Goal: Communication & Community: Participate in discussion

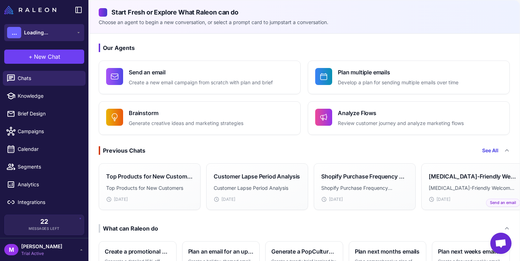
click at [35, 33] on span "Loading..." at bounding box center [36, 33] width 24 height 8
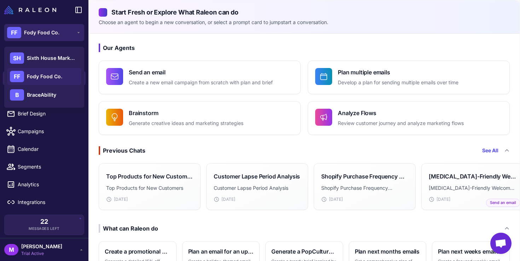
click at [35, 33] on span "Fody Food Co." at bounding box center [41, 33] width 35 height 8
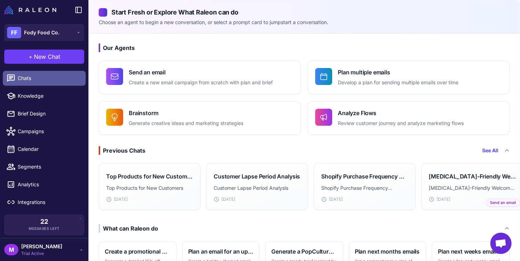
click at [37, 80] on span "Chats" at bounding box center [49, 78] width 62 height 8
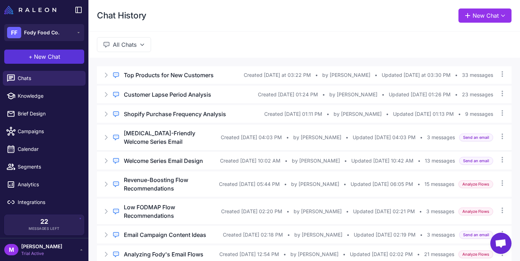
click at [48, 59] on span "New Chat" at bounding box center [47, 56] width 26 height 8
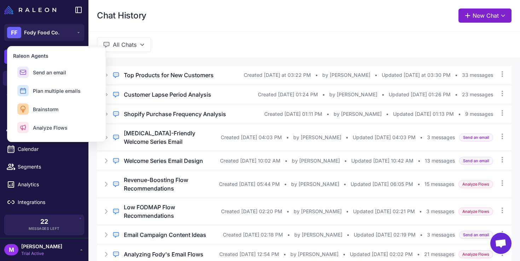
click at [470, 19] on button "New Chat" at bounding box center [484, 15] width 53 height 14
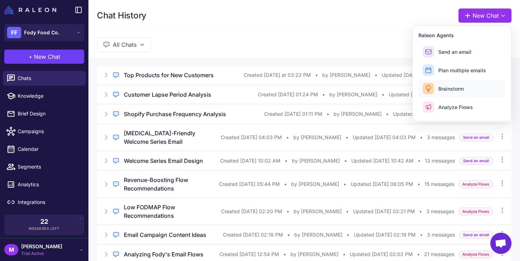
click at [451, 92] on button "Brainstorm" at bounding box center [461, 88] width 87 height 17
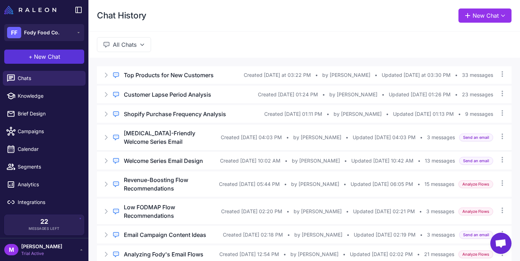
click at [41, 55] on span "New Chat" at bounding box center [47, 56] width 26 height 8
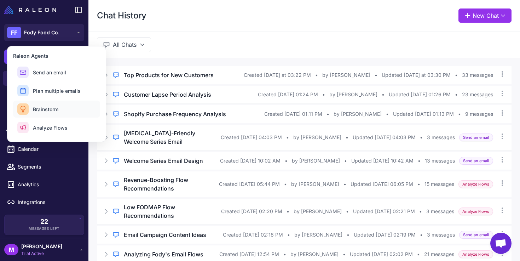
click at [44, 105] on button "Brainstorm" at bounding box center [56, 108] width 87 height 17
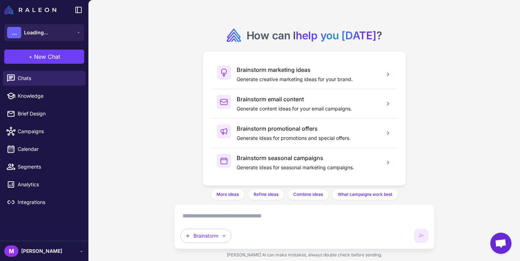
click at [217, 213] on textarea at bounding box center [304, 215] width 248 height 11
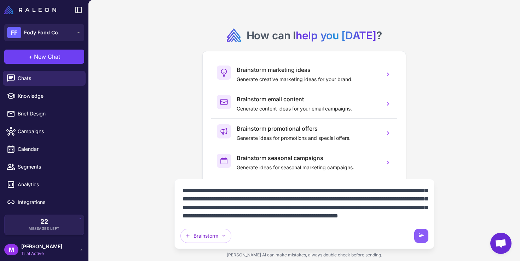
scroll to position [23, 0]
type textarea "**********"
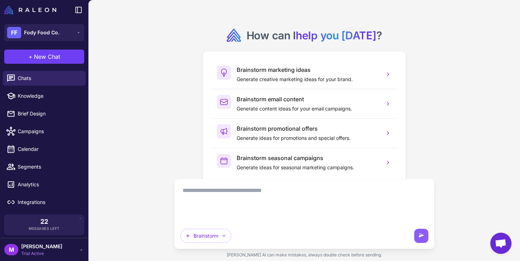
scroll to position [0, 0]
